Goal: Use online tool/utility: Utilize a website feature to perform a specific function

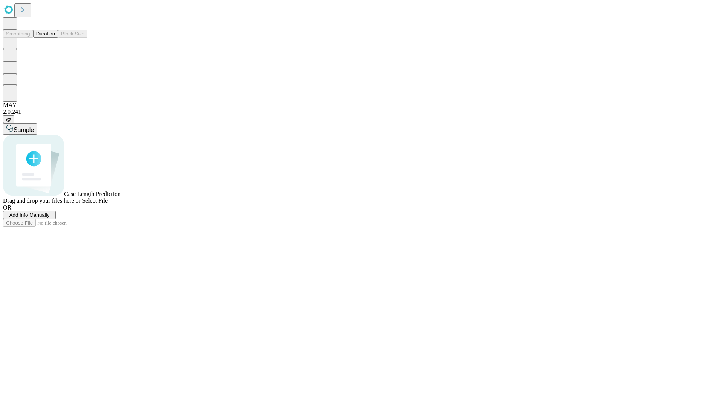
click at [55, 38] on button "Duration" at bounding box center [45, 34] width 25 height 8
click at [50, 218] on span "Add Info Manually" at bounding box center [29, 215] width 40 height 6
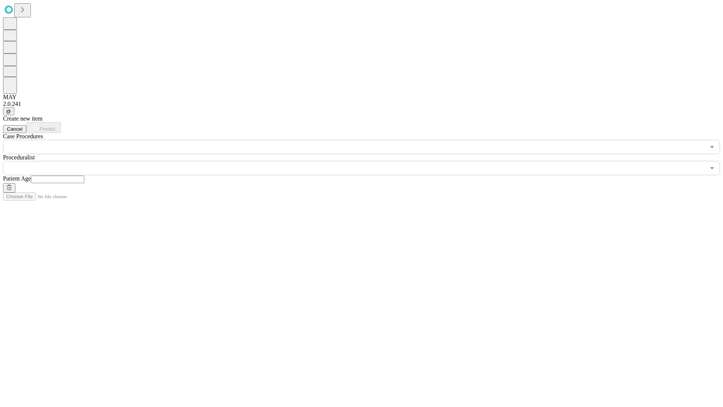
click at [84, 176] on input "text" at bounding box center [58, 180] width 54 height 8
type input "**"
click at [367, 161] on input "text" at bounding box center [354, 168] width 703 height 14
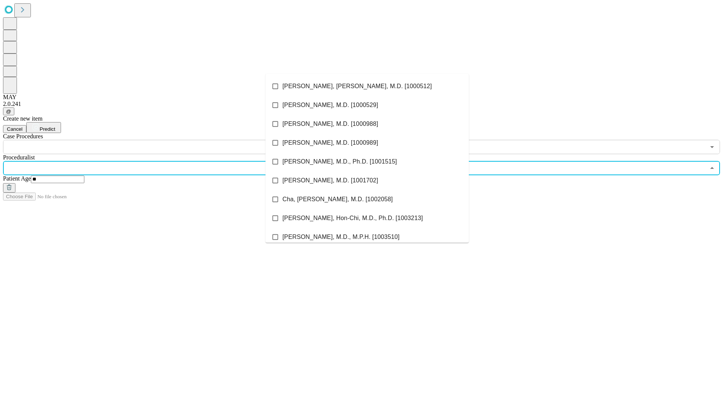
click at [367, 86] on li "[PERSON_NAME], [PERSON_NAME], M.D. [1000512]" at bounding box center [367, 86] width 203 height 19
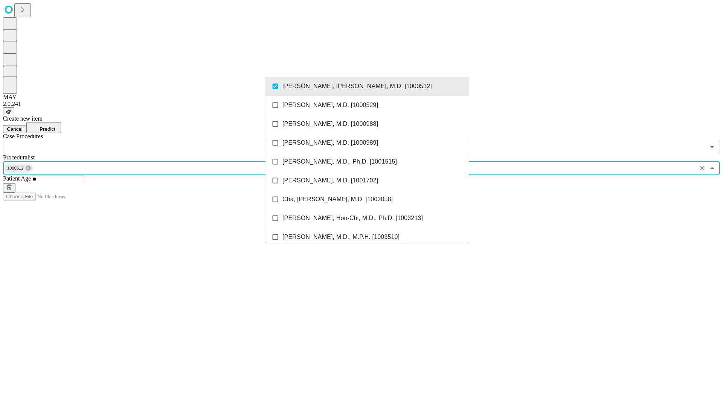
click at [158, 140] on input "text" at bounding box center [354, 147] width 703 height 14
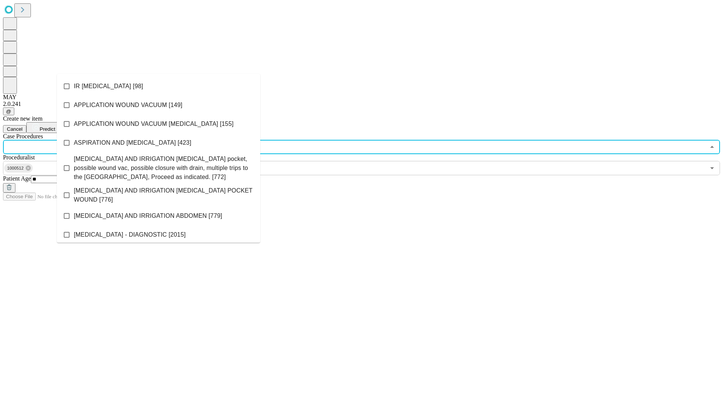
click at [159, 86] on li "IR [MEDICAL_DATA] [98]" at bounding box center [158, 86] width 203 height 19
click at [55, 126] on span "Predict" at bounding box center [47, 129] width 15 height 6
